Goal: Navigation & Orientation: Find specific page/section

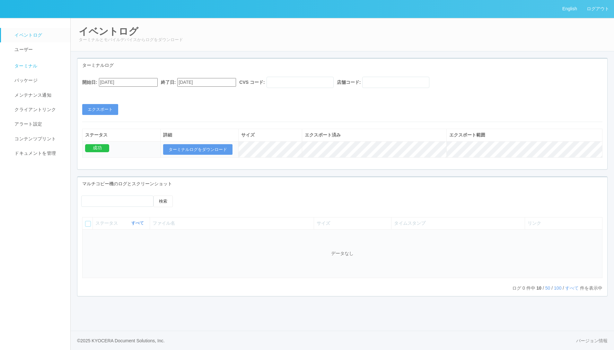
click at [28, 66] on span "ターミナル" at bounding box center [25, 65] width 25 height 5
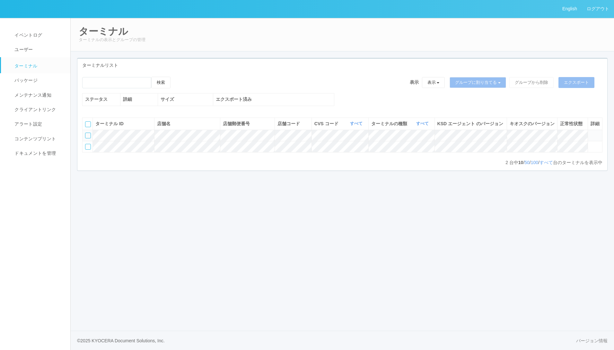
click at [361, 262] on div "English ログアウト イベントログ ユーザー ターミナル パッケージ メンテナンス通知 クライアントリンク アラート設定 コンテンツプリント ドキュメン…" at bounding box center [307, 175] width 614 height 350
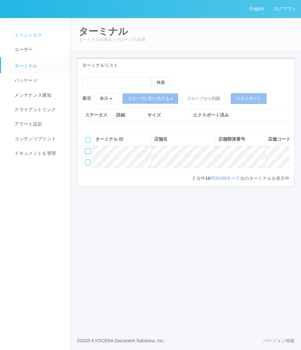
click at [32, 38] on span "イベントログ" at bounding box center [27, 34] width 29 height 5
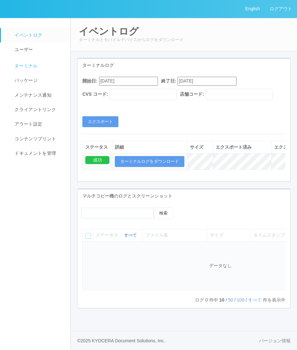
click at [32, 70] on link "ターミナル" at bounding box center [36, 65] width 70 height 16
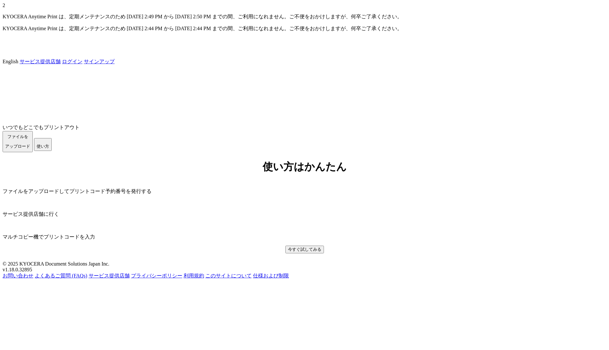
scroll to position [122, 0]
click at [289, 279] on link "仕様および制限" at bounding box center [271, 275] width 36 height 5
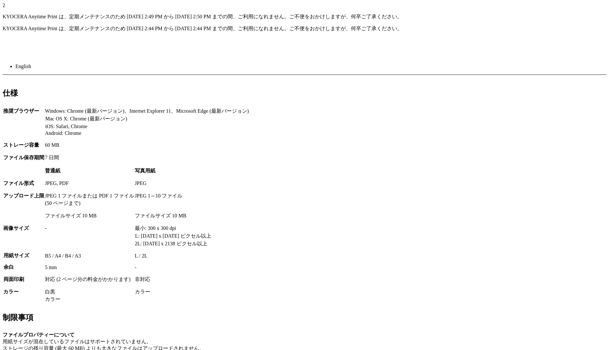
scroll to position [19, 0]
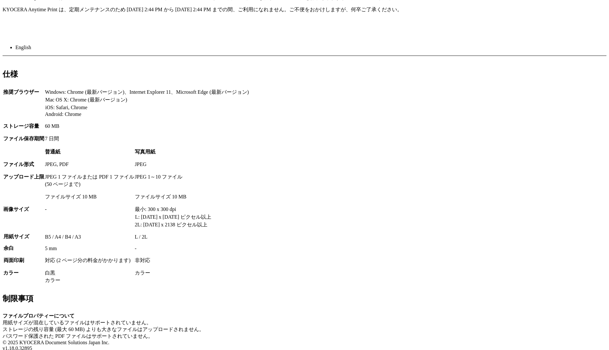
click at [381, 350] on div "お問い合わせ よくあるご質問 (FAQs) サービス提供店舗 プライバシーポリシー 利用規約 このサイトについて 仕様および制限" at bounding box center [305, 354] width 604 height 7
click at [252, 350] on link "このサイトについて" at bounding box center [229, 354] width 46 height 5
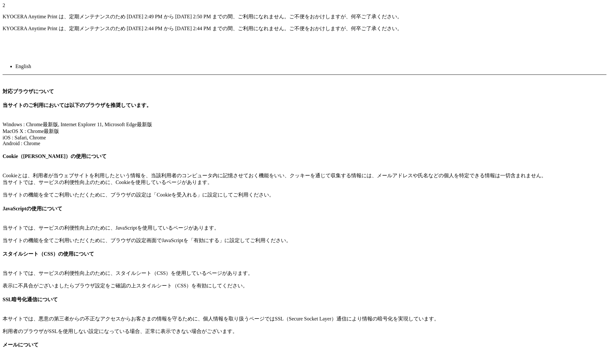
scroll to position [52, 0]
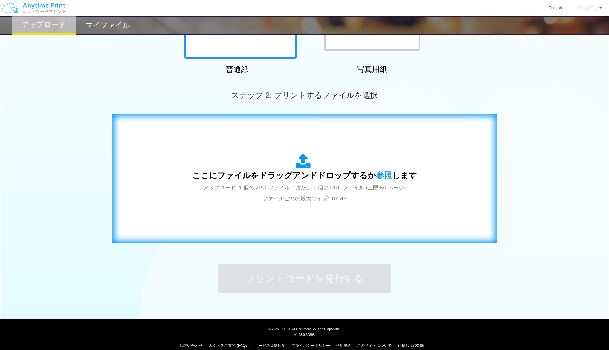
scroll to position [138, 0]
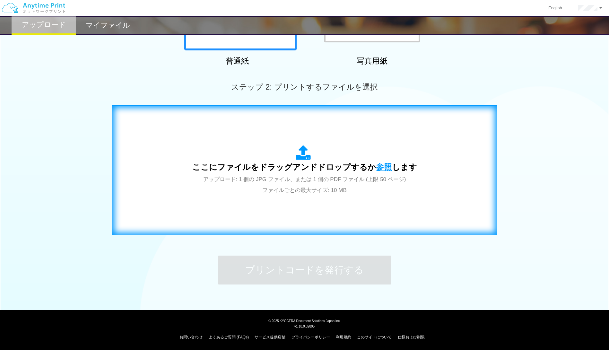
click at [382, 167] on span "参照" at bounding box center [384, 167] width 16 height 9
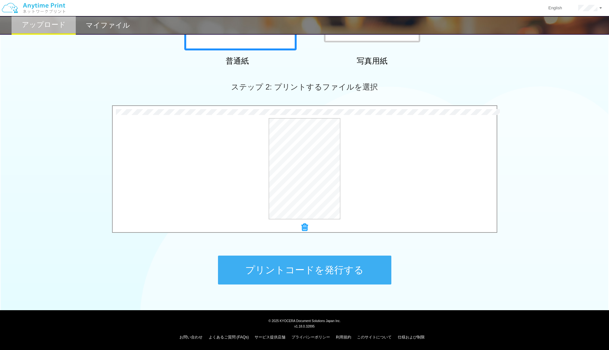
click at [294, 268] on button "プリントコードを発行する" at bounding box center [304, 270] width 173 height 29
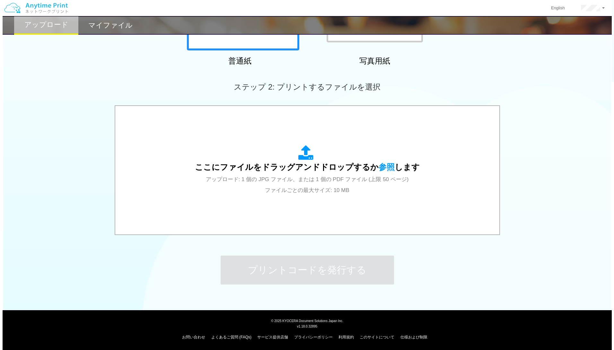
scroll to position [0, 0]
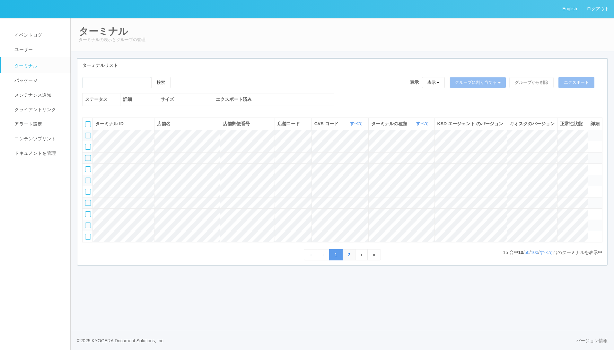
click at [354, 261] on link "2" at bounding box center [348, 254] width 13 height 11
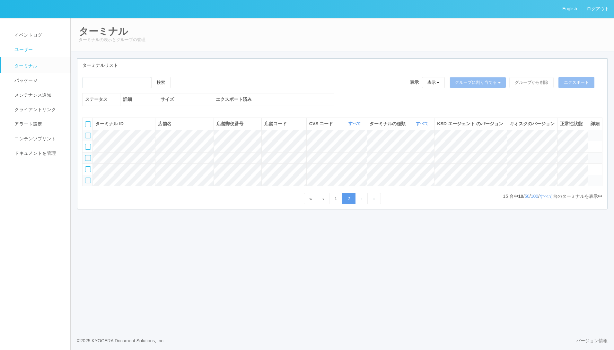
click at [37, 47] on link "ユーザー" at bounding box center [38, 49] width 75 height 14
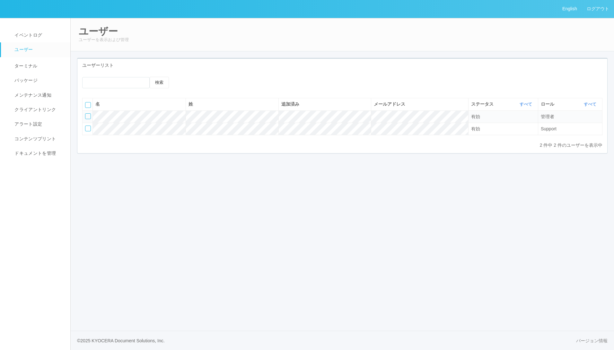
click at [108, 91] on div "検索" at bounding box center [125, 85] width 87 height 16
click at [29, 68] on span "ターミナル" at bounding box center [25, 65] width 25 height 5
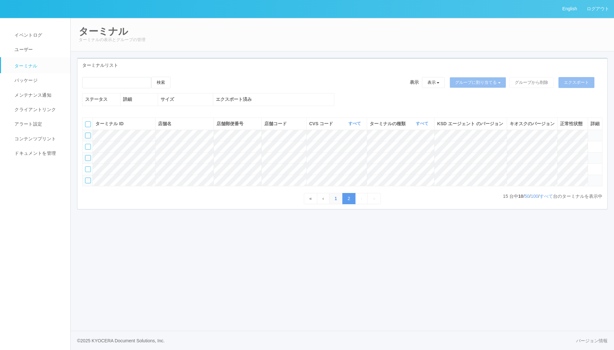
click at [336, 204] on link "1" at bounding box center [335, 198] width 13 height 11
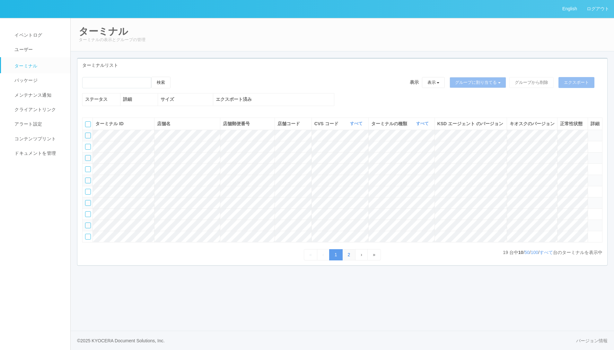
click at [348, 261] on link "2" at bounding box center [348, 254] width 13 height 11
